Goal: Navigation & Orientation: Go to known website

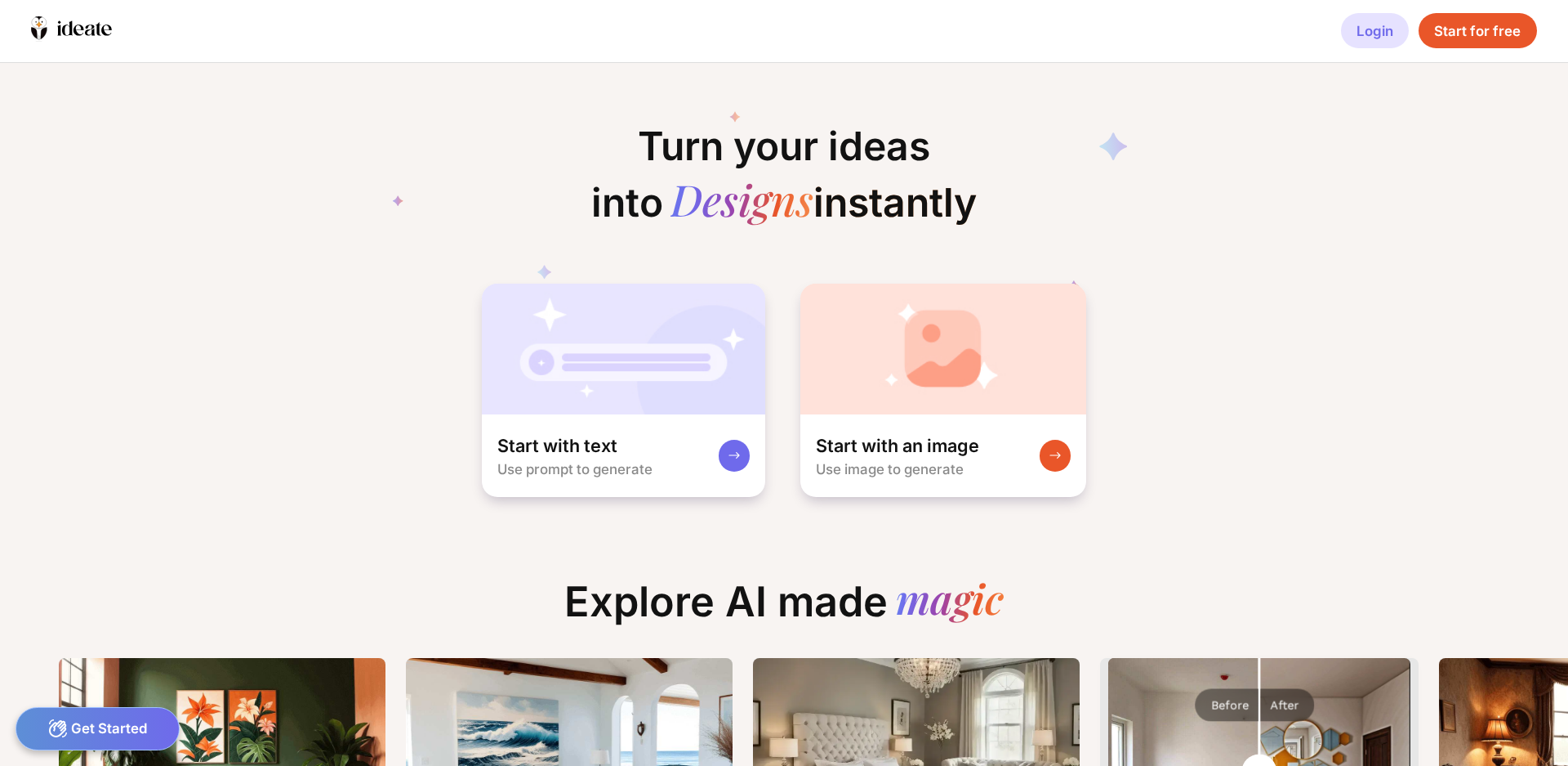
click at [1369, 37] on div "Login" at bounding box center [1375, 31] width 68 height 35
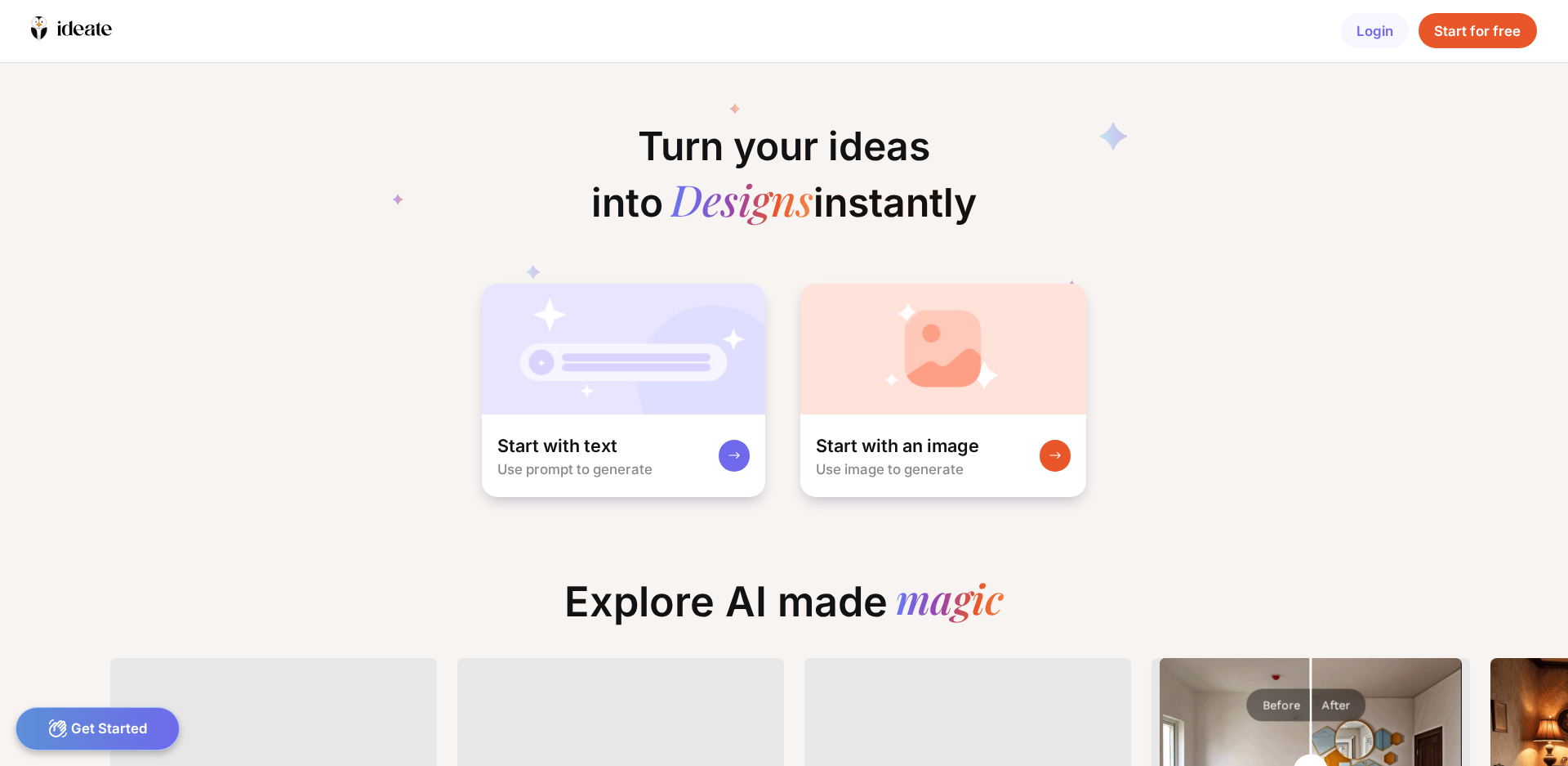
scroll to position [0, 1386]
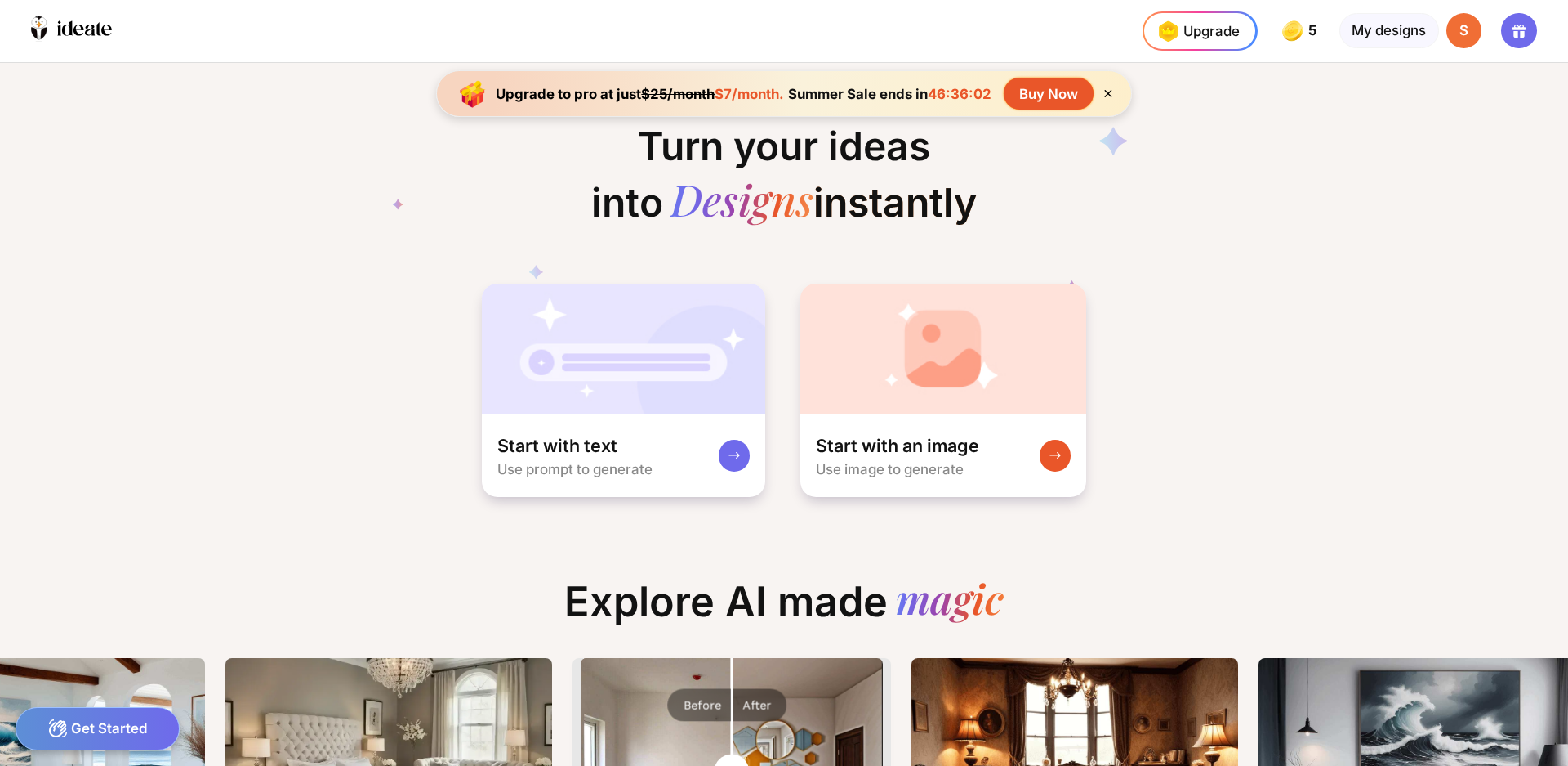
scroll to position [0, 448]
